Goal: Task Accomplishment & Management: Use online tool/utility

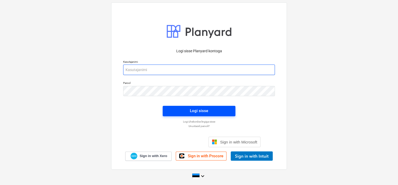
type input "[EMAIL_ADDRESS][DOMAIN_NAME]"
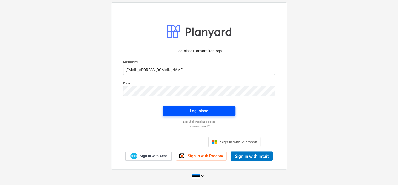
click at [183, 108] on span "Logi sisse" at bounding box center [199, 110] width 60 height 7
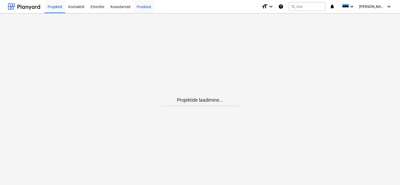
click at [145, 6] on div "Postkast" at bounding box center [143, 6] width 21 height 13
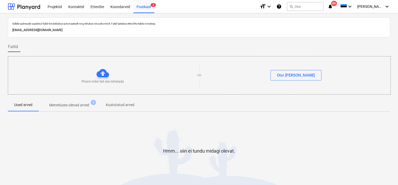
click at [98, 29] on p "[EMAIL_ADDRESS][DOMAIN_NAME]" at bounding box center [199, 29] width 374 height 5
copy p "[EMAIL_ADDRESS][DOMAIN_NAME]"
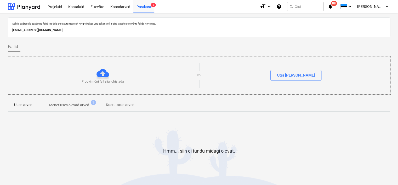
click at [1, 126] on div "Sellele aadressile saadetud failid töödeldakse automaatselt ning tehakse viirus…" at bounding box center [199, 108] width 398 height 190
click at [55, 6] on div "Projektid" at bounding box center [54, 6] width 21 height 13
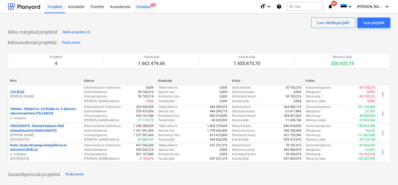
click at [143, 7] on div "Postkast 5" at bounding box center [143, 6] width 21 height 13
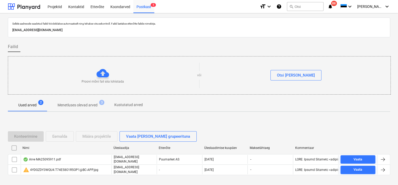
scroll to position [17, 0]
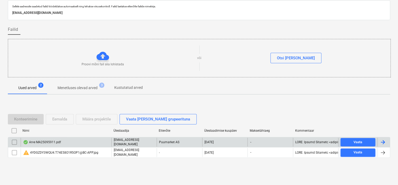
click at [67, 142] on div "Arve MA25095911.pdf" at bounding box center [66, 142] width 91 height 9
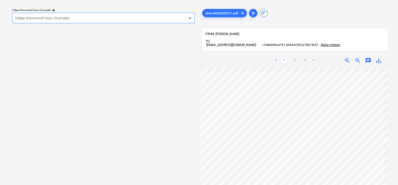
scroll to position [107, 0]
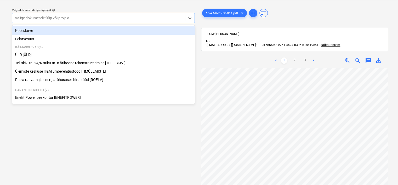
click at [125, 16] on div at bounding box center [98, 17] width 167 height 5
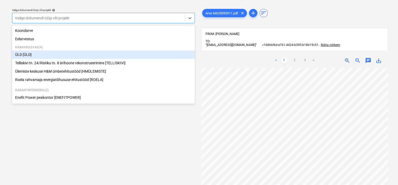
scroll to position [29, 0]
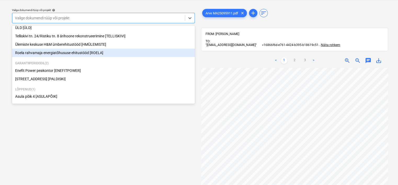
click at [92, 49] on div "Roela rahvamaja energiatõhususe ehitustööd [ROELA]" at bounding box center [103, 53] width 183 height 8
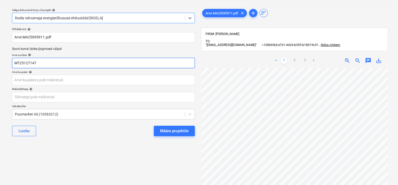
click at [49, 61] on input "MT25127147" at bounding box center [103, 63] width 183 height 10
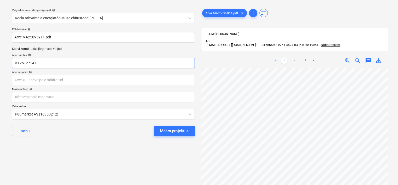
click at [49, 61] on input "MT25127147" at bounding box center [103, 63] width 183 height 10
type input "m"
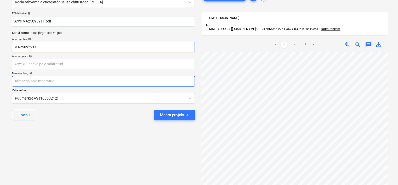
scroll to position [60, 0]
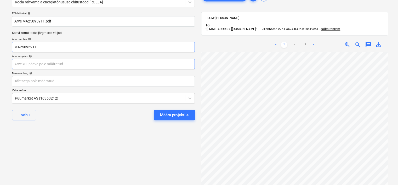
type input "MA25095911"
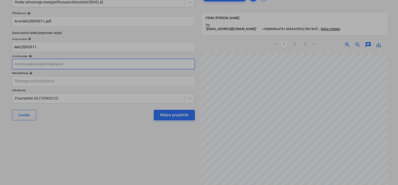
click at [69, 65] on body "Projektid Kontaktid Ettevõte Koondarved Postkast 5 format_size keyboard_arrow_d…" at bounding box center [199, 63] width 398 height 185
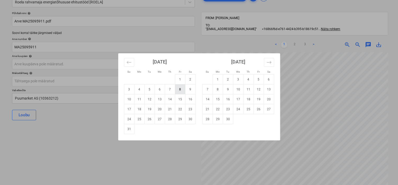
click at [182, 91] on td "8" at bounding box center [180, 89] width 10 height 10
type input "[DATE]"
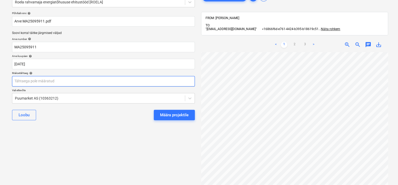
click at [115, 86] on body "Projektid Kontaktid Ettevõte Koondarved Postkast 5 format_size keyboard_arrow_d…" at bounding box center [199, 63] width 398 height 185
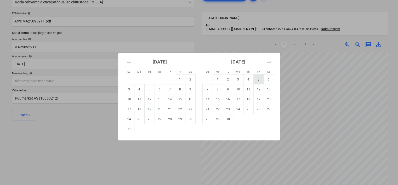
click at [257, 80] on td "5" at bounding box center [258, 80] width 10 height 10
type input "[DATE]"
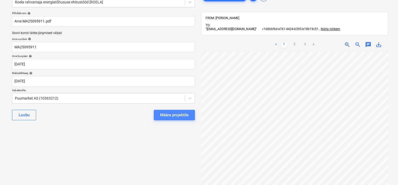
click at [178, 117] on div "Määra projektile" at bounding box center [174, 115] width 29 height 7
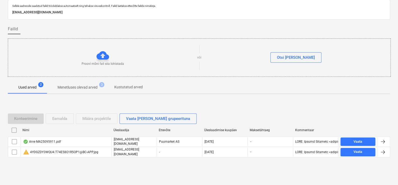
scroll to position [17, 0]
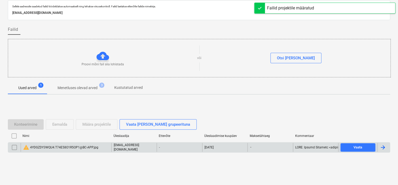
click at [12, 148] on input "checkbox" at bounding box center [14, 147] width 8 height 8
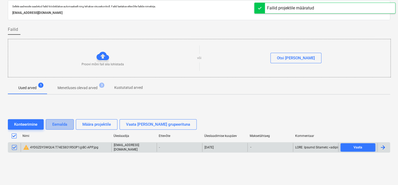
click at [59, 125] on div "Eemalda" at bounding box center [59, 124] width 15 height 7
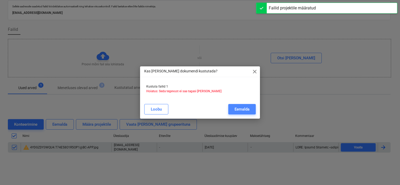
click at [244, 111] on div "Eemalda" at bounding box center [241, 109] width 15 height 7
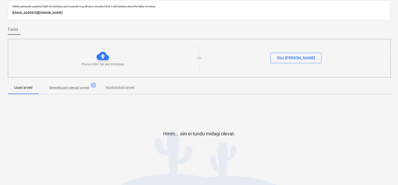
scroll to position [0, 0]
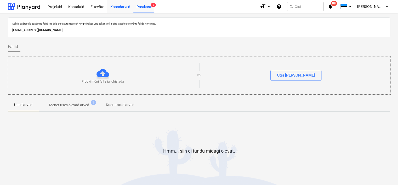
click at [118, 5] on div "Koondarved" at bounding box center [120, 6] width 26 height 13
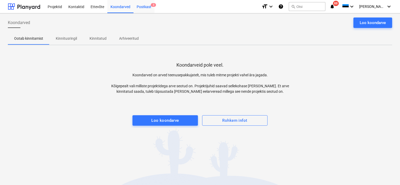
click at [142, 7] on div "Postkast 3" at bounding box center [143, 6] width 21 height 13
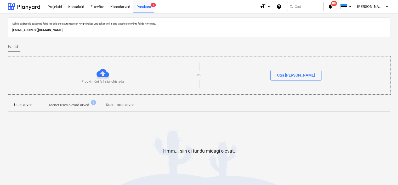
click at [11, 133] on div "Hmm... siin ei tundu midagi olevat." at bounding box center [199, 155] width 382 height 78
